Goal: Transaction & Acquisition: Purchase product/service

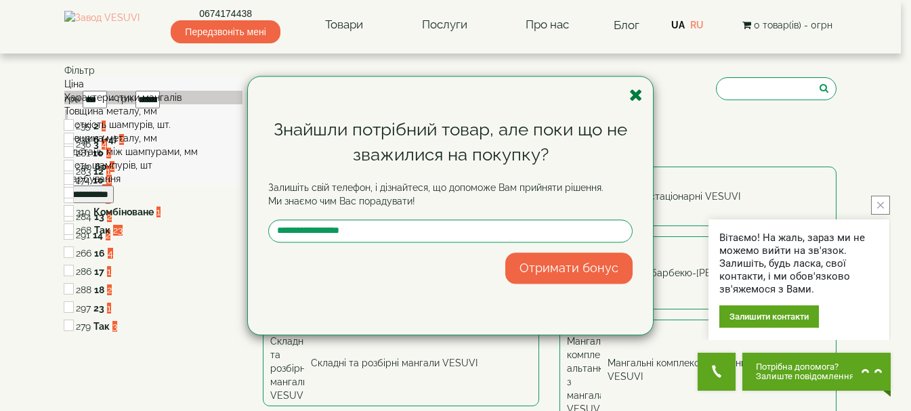
click at [633, 94] on icon "button" at bounding box center [637, 95] width 14 height 17
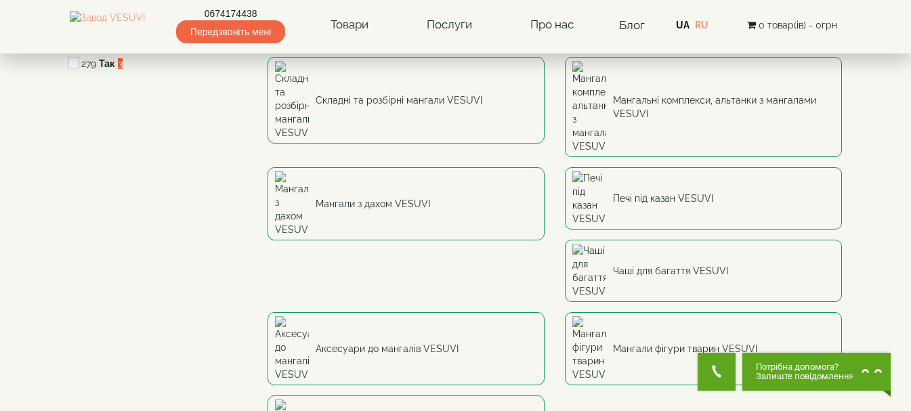
scroll to position [271, 0]
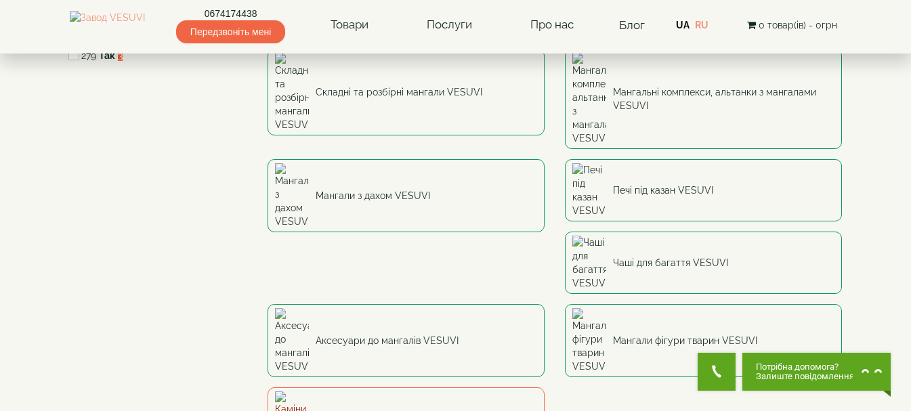
click at [375, 388] on link "Каміни садові VESUVI" at bounding box center [406, 418] width 277 height 60
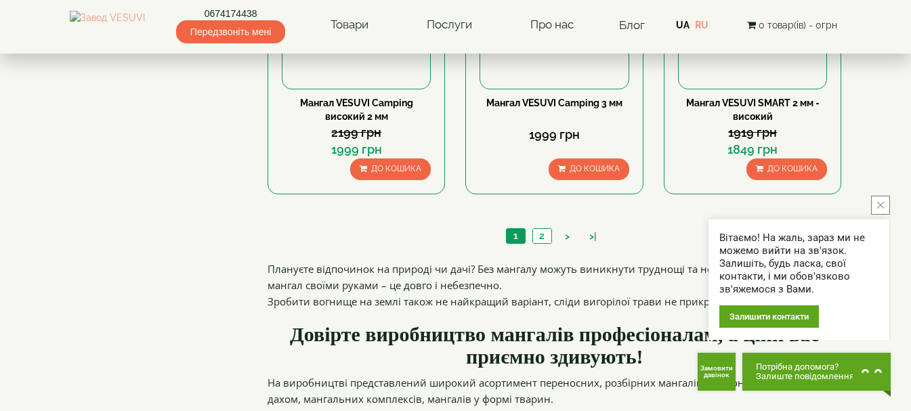
scroll to position [1423, 0]
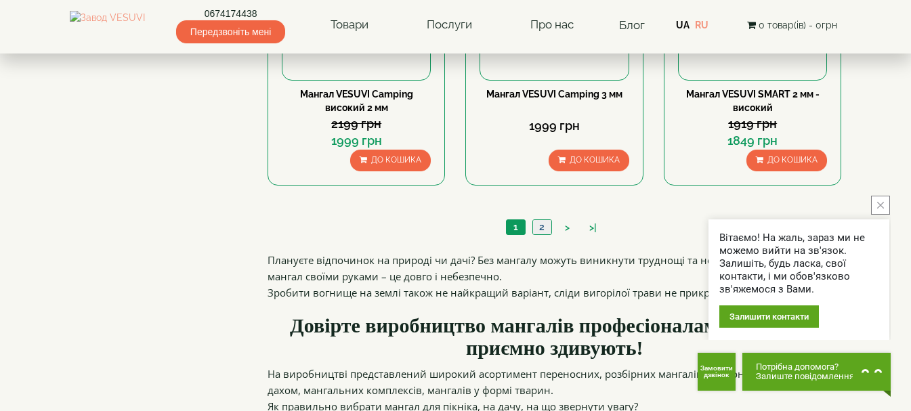
click at [539, 228] on link "2" at bounding box center [542, 227] width 19 height 14
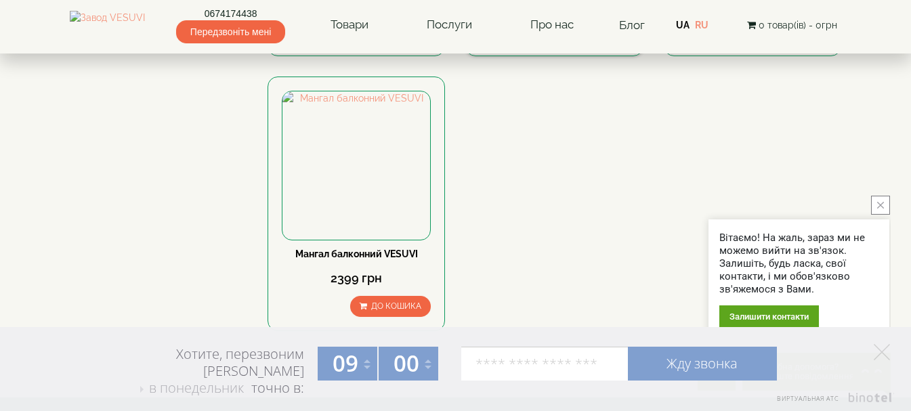
scroll to position [949, 0]
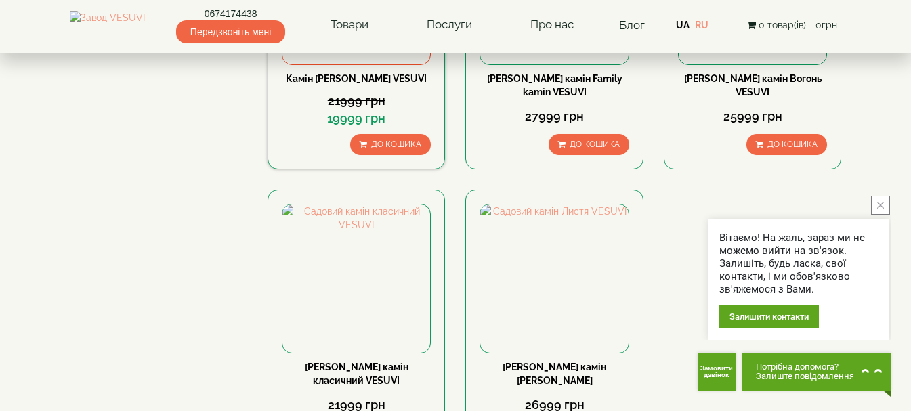
scroll to position [339, 0]
